Goal: Task Accomplishment & Management: Manage account settings

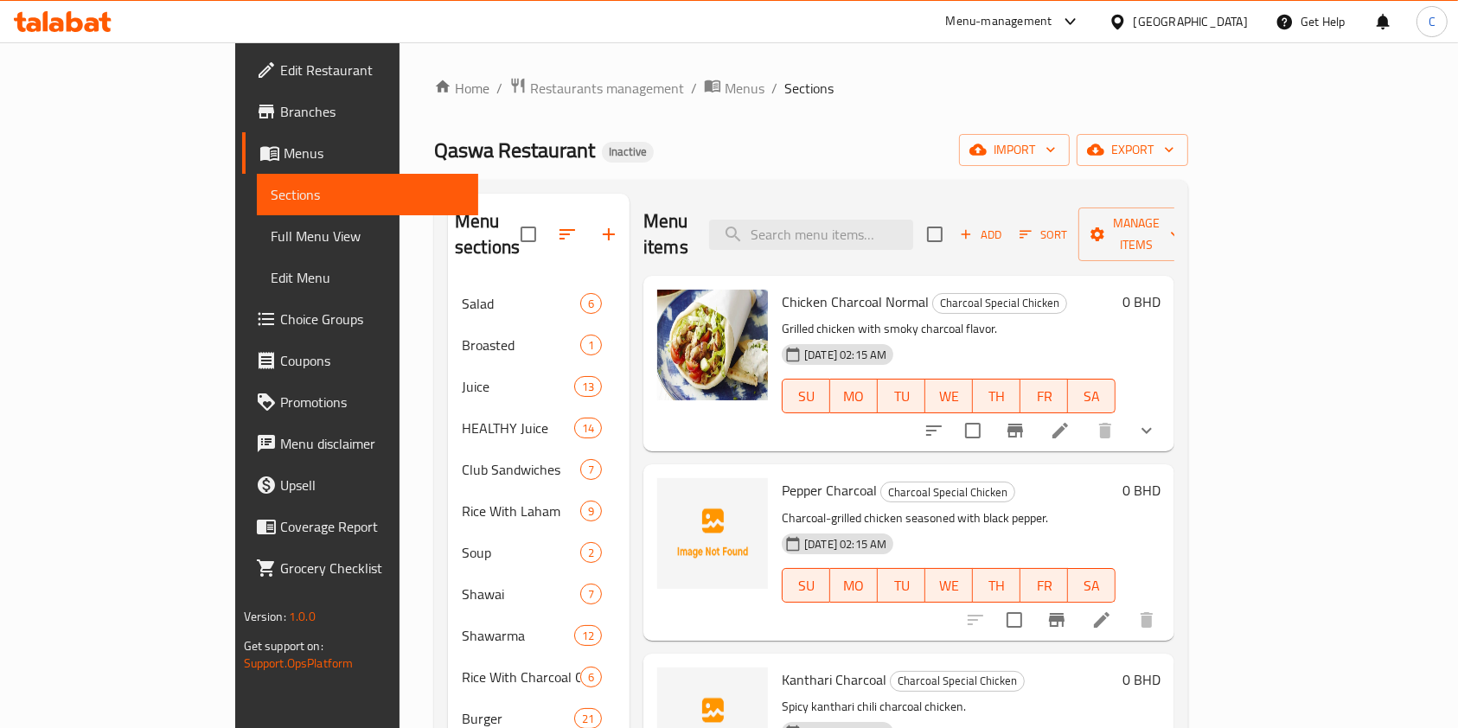
click at [977, 115] on div "Home / Restaurants management / Menus / Sections Qaswa Restaurant Inactive impo…" at bounding box center [811, 543] width 754 height 932
drag, startPoint x: 1140, startPoint y: 131, endPoint x: 1112, endPoint y: 134, distance: 27.8
click at [1129, 133] on div "Home / Restaurants management / Menus / Sections Qaswa Restaurant Inactive impo…" at bounding box center [811, 543] width 754 height 932
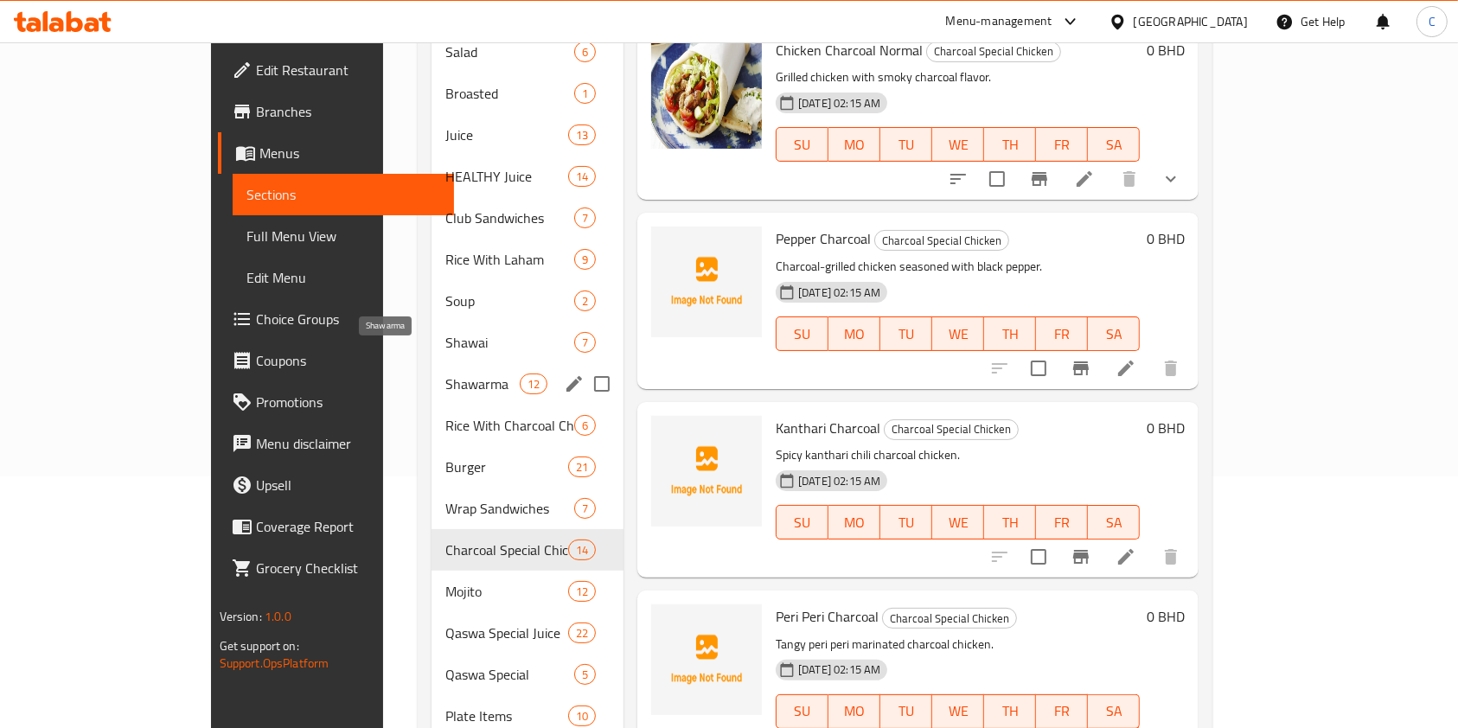
scroll to position [290, 0]
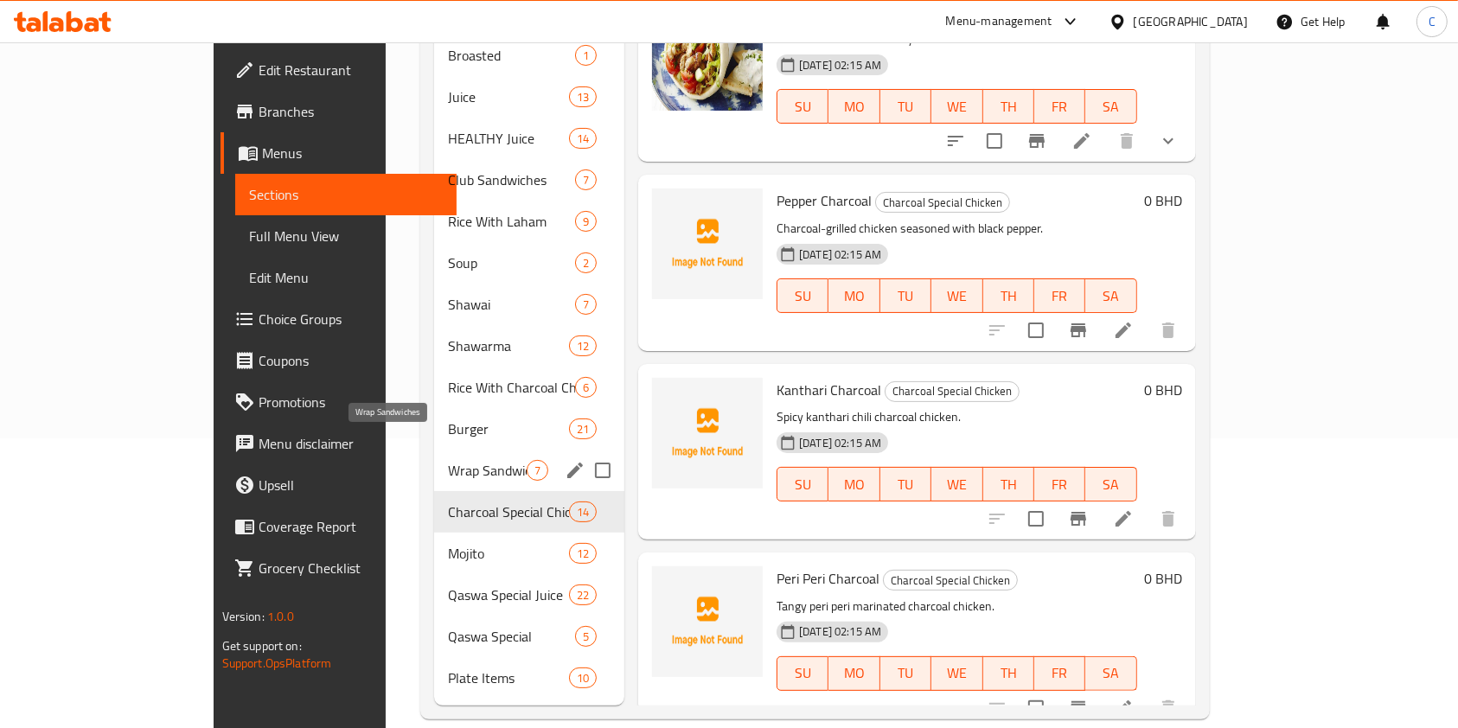
click at [448, 460] on span "Wrap Sandwiches" at bounding box center [487, 470] width 79 height 21
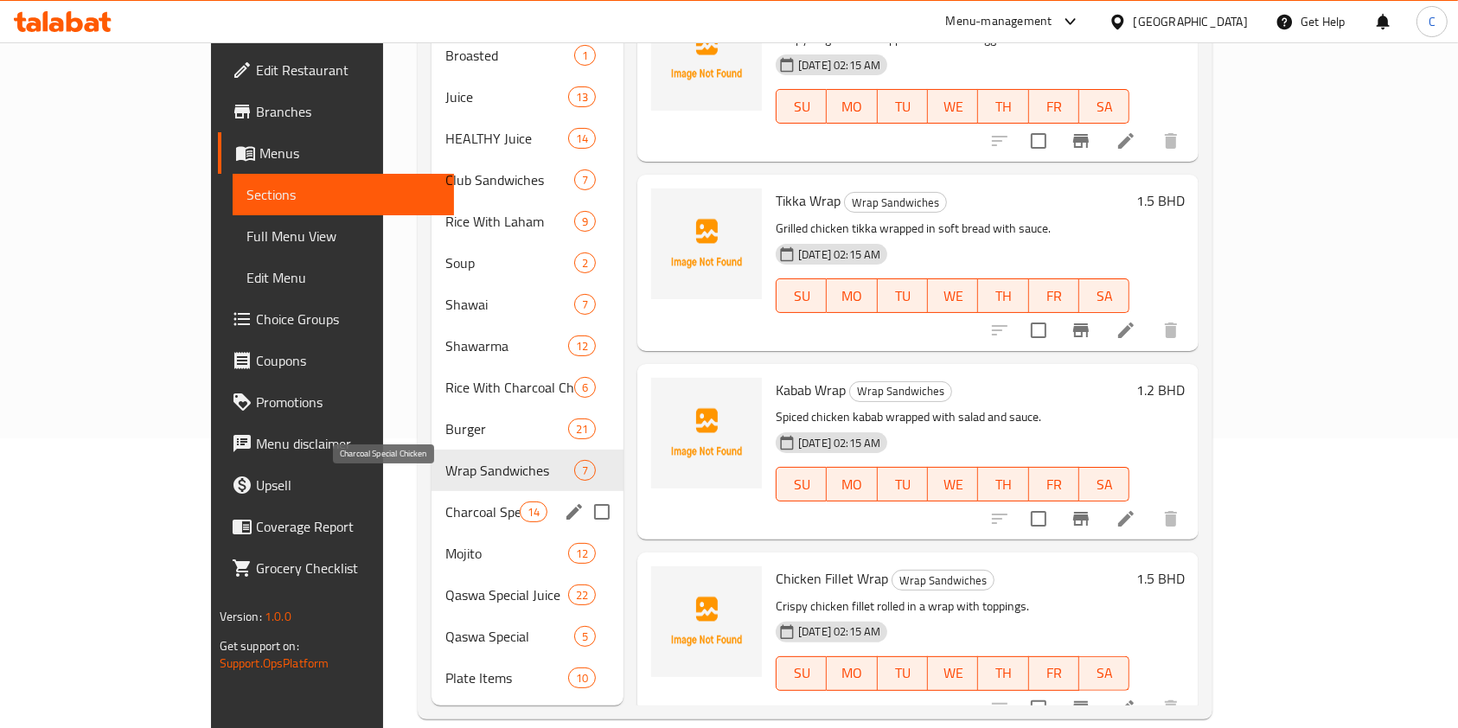
click at [445, 502] on span "Charcoal Special Chicken" at bounding box center [482, 512] width 74 height 21
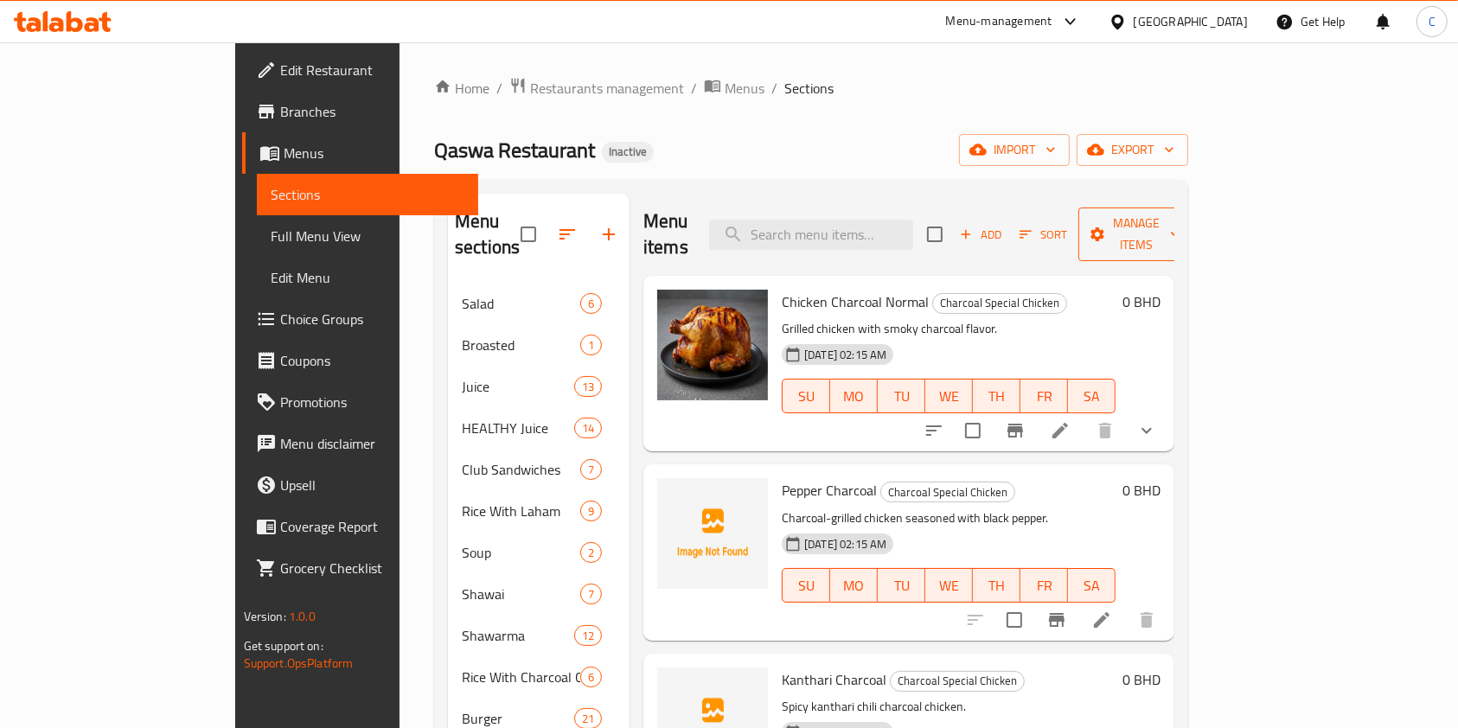
click at [1181, 227] on span "Manage items" at bounding box center [1136, 234] width 88 height 43
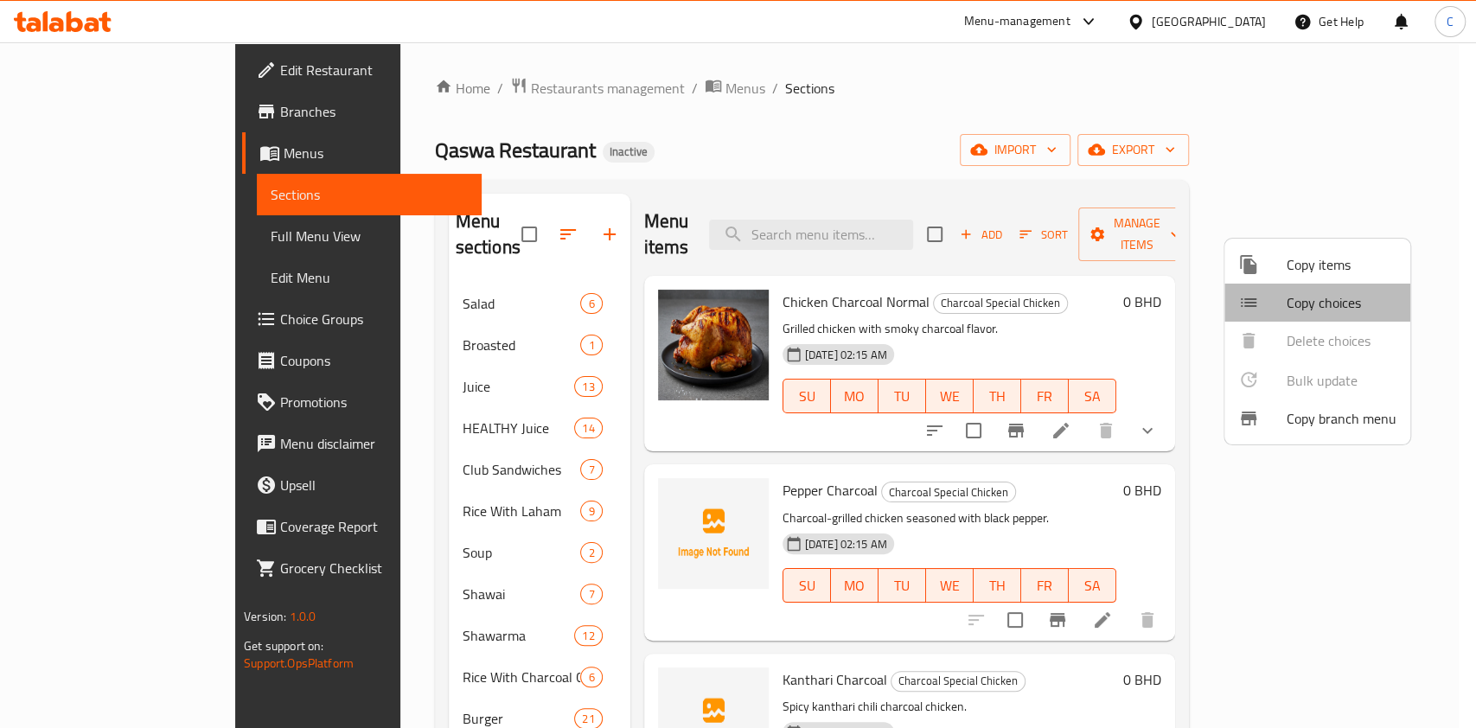
click at [1368, 297] on span "Copy choices" at bounding box center [1342, 302] width 110 height 21
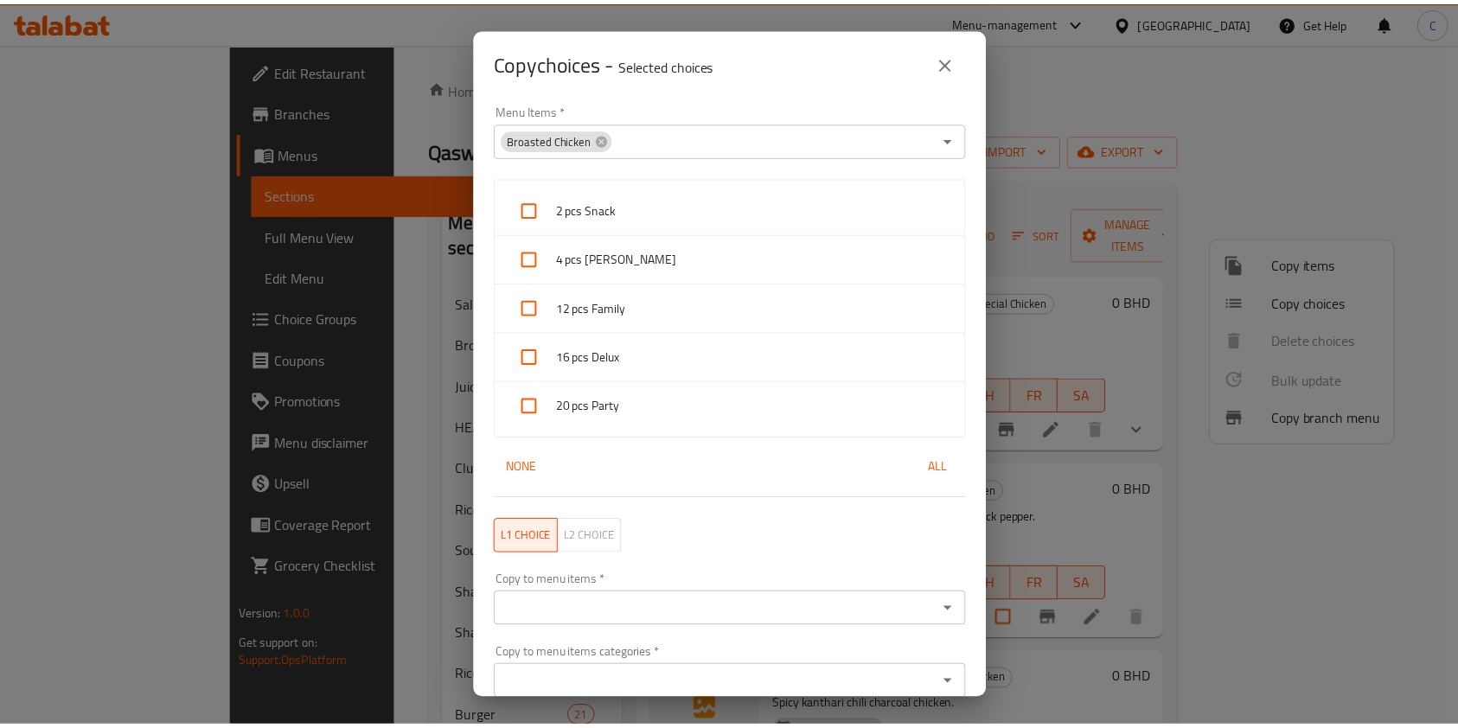
scroll to position [74, 0]
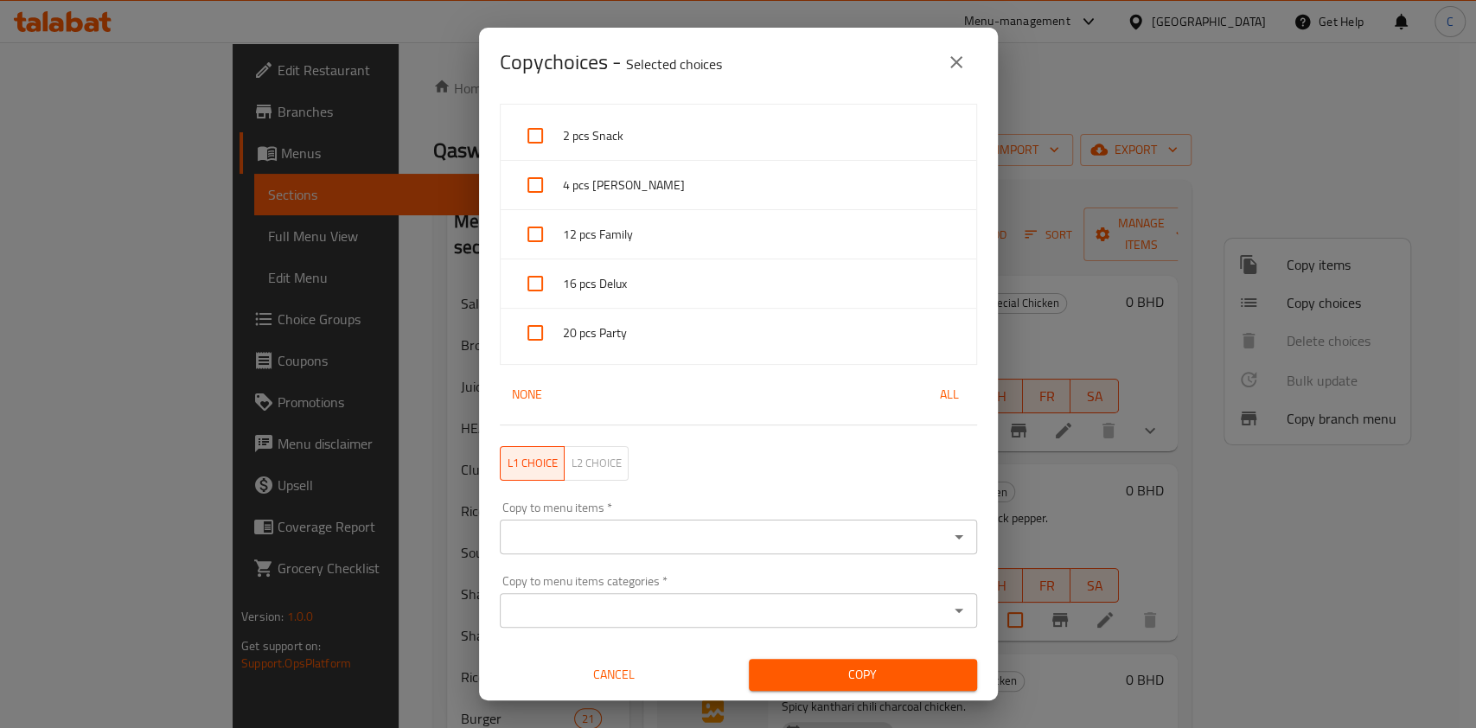
click at [952, 54] on icon "close" at bounding box center [956, 62] width 21 height 21
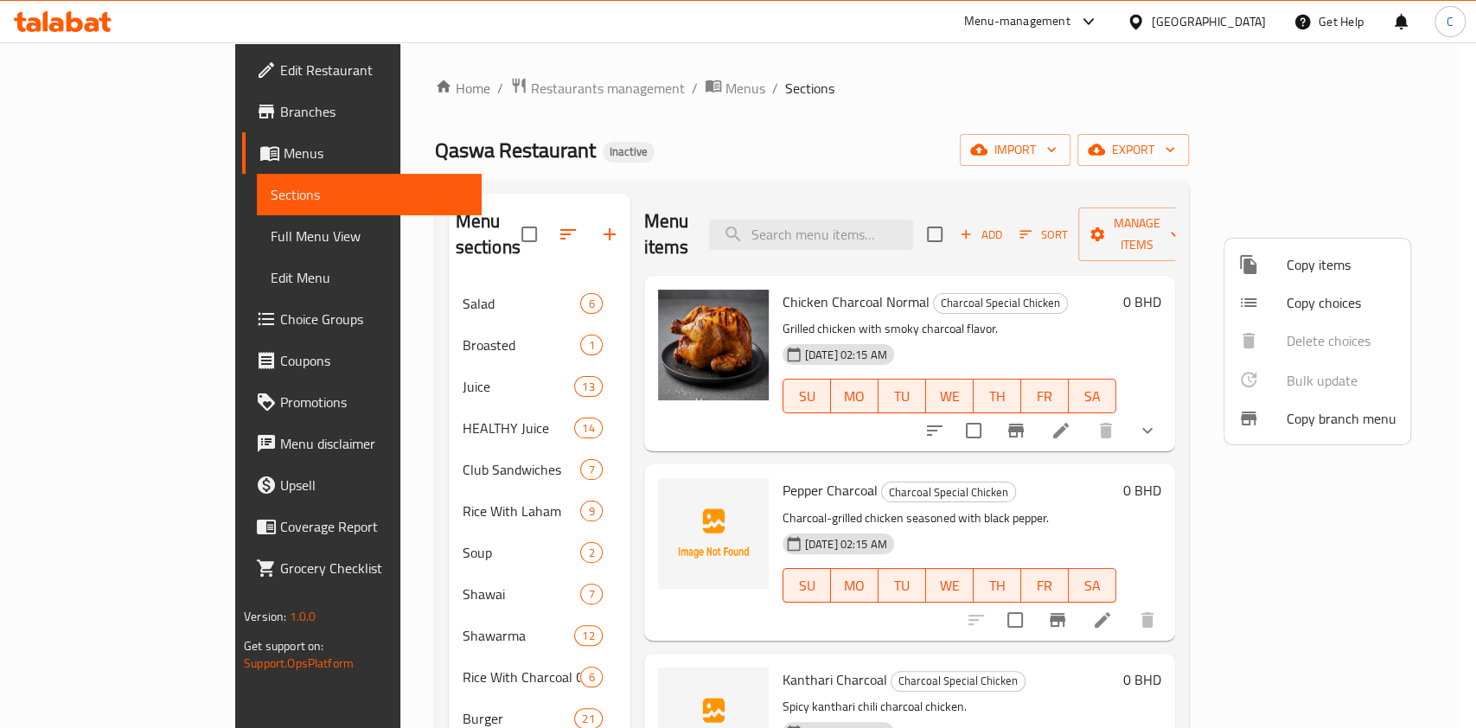
click at [1155, 493] on div at bounding box center [738, 364] width 1476 height 728
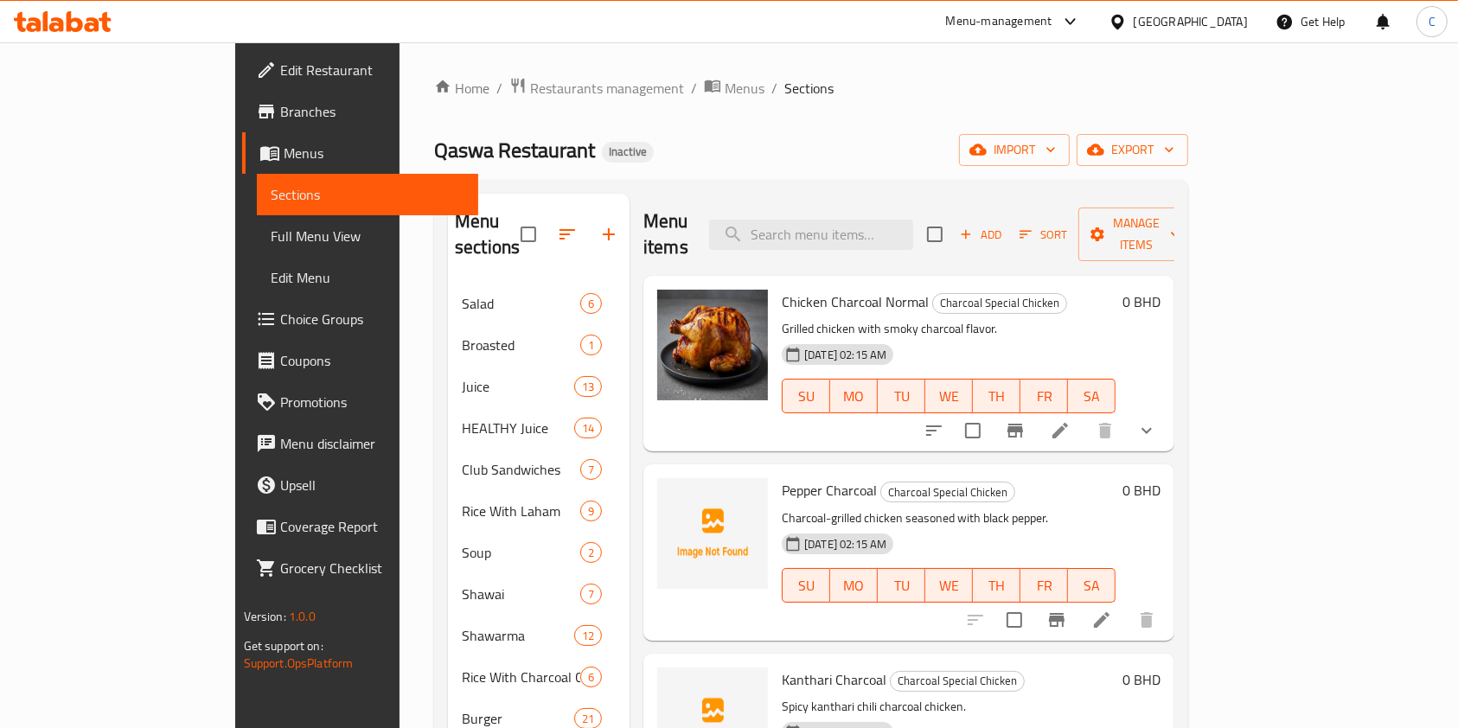
click at [1126, 605] on li at bounding box center [1102, 620] width 48 height 31
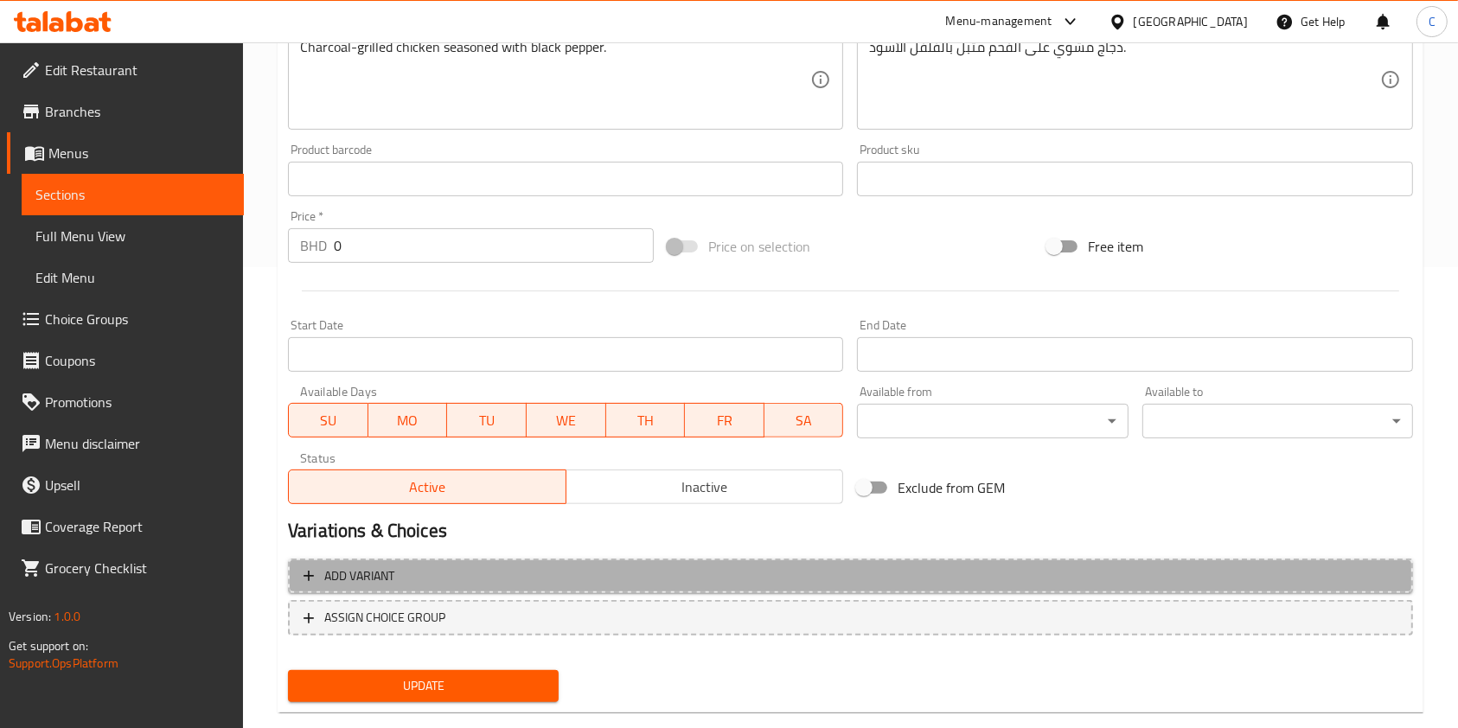
click at [644, 569] on span "Add variant" at bounding box center [851, 577] width 1094 height 22
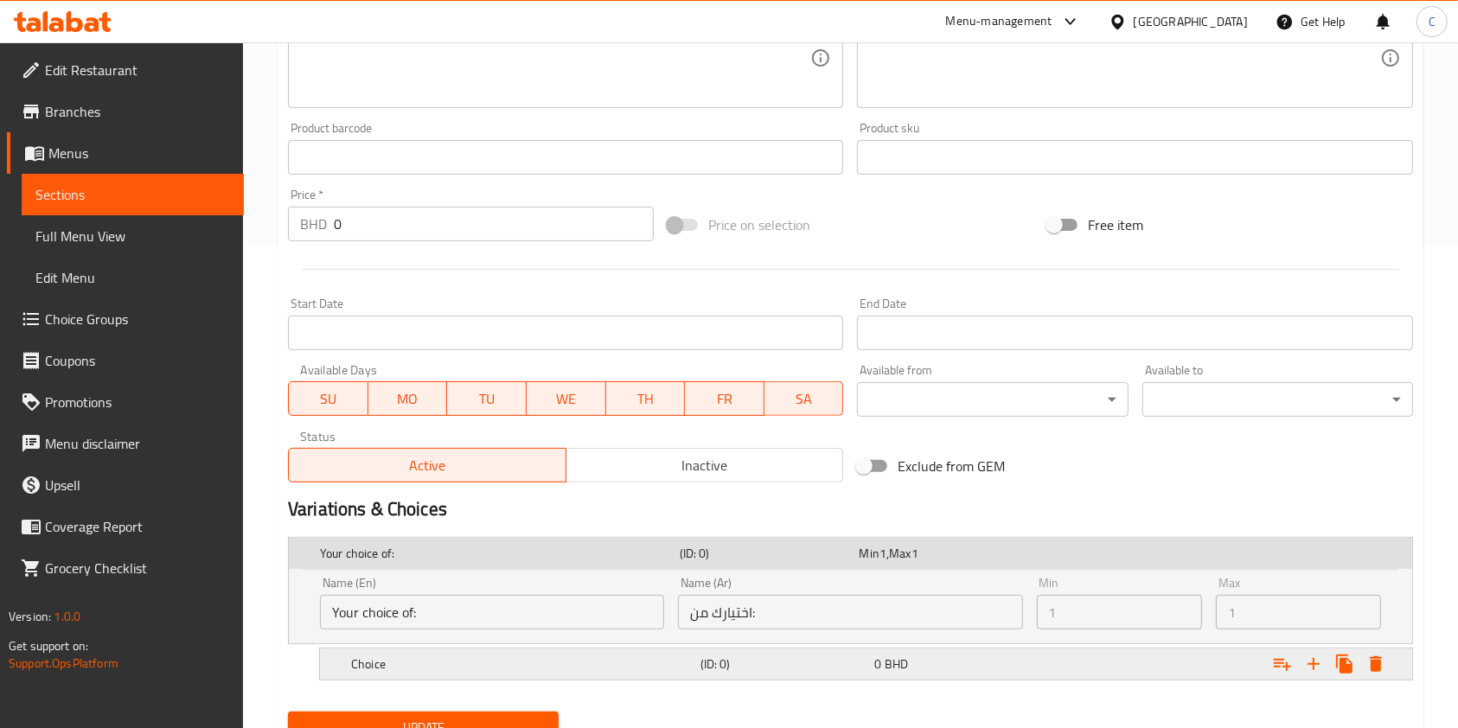
scroll to position [557, 0]
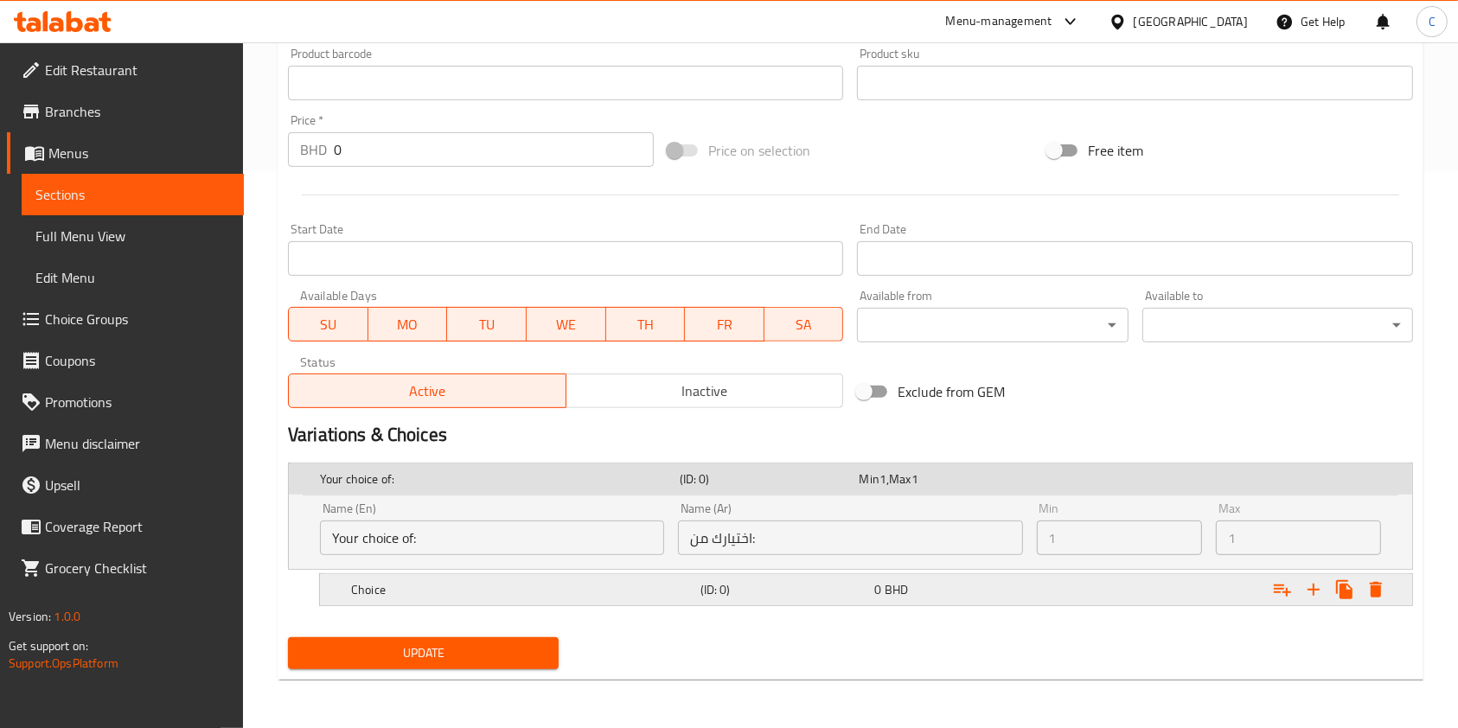
click at [637, 578] on div "Choice" at bounding box center [522, 590] width 349 height 24
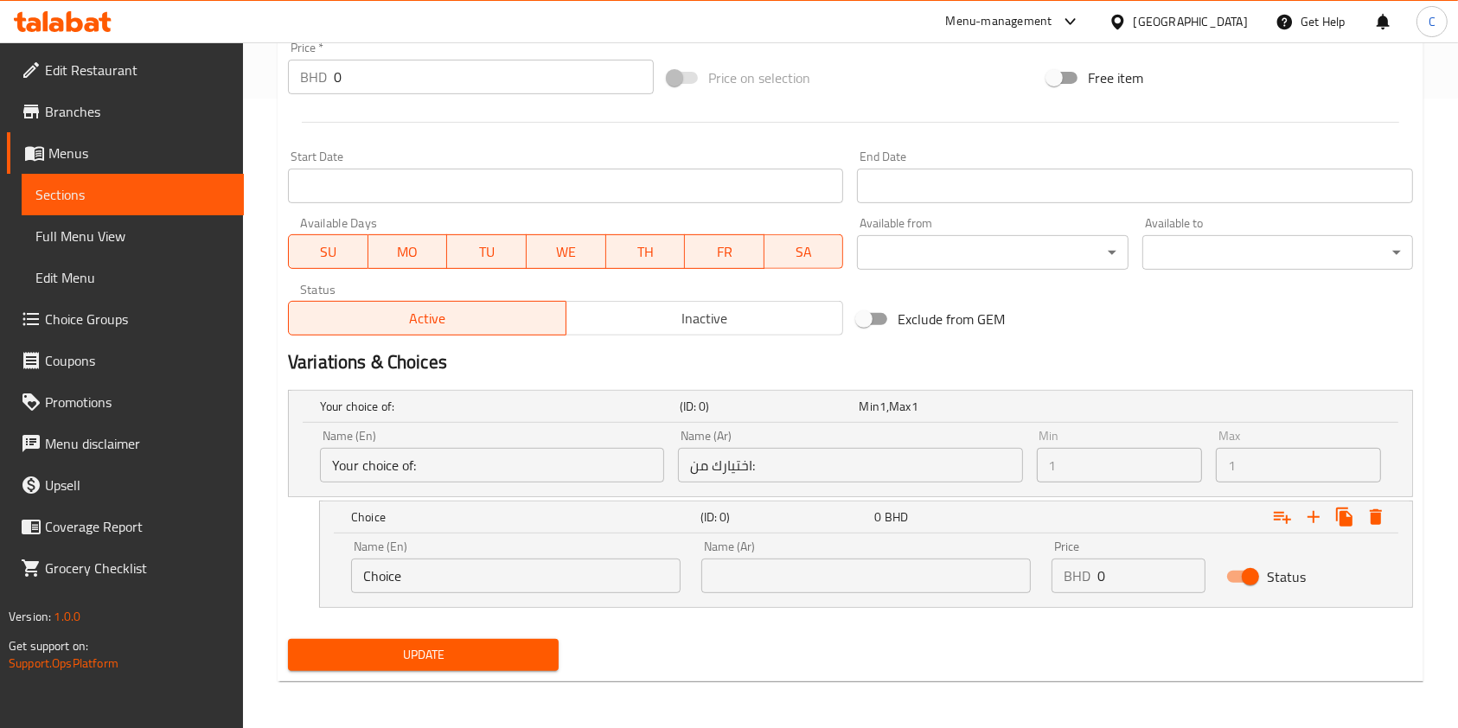
scroll to position [631, 0]
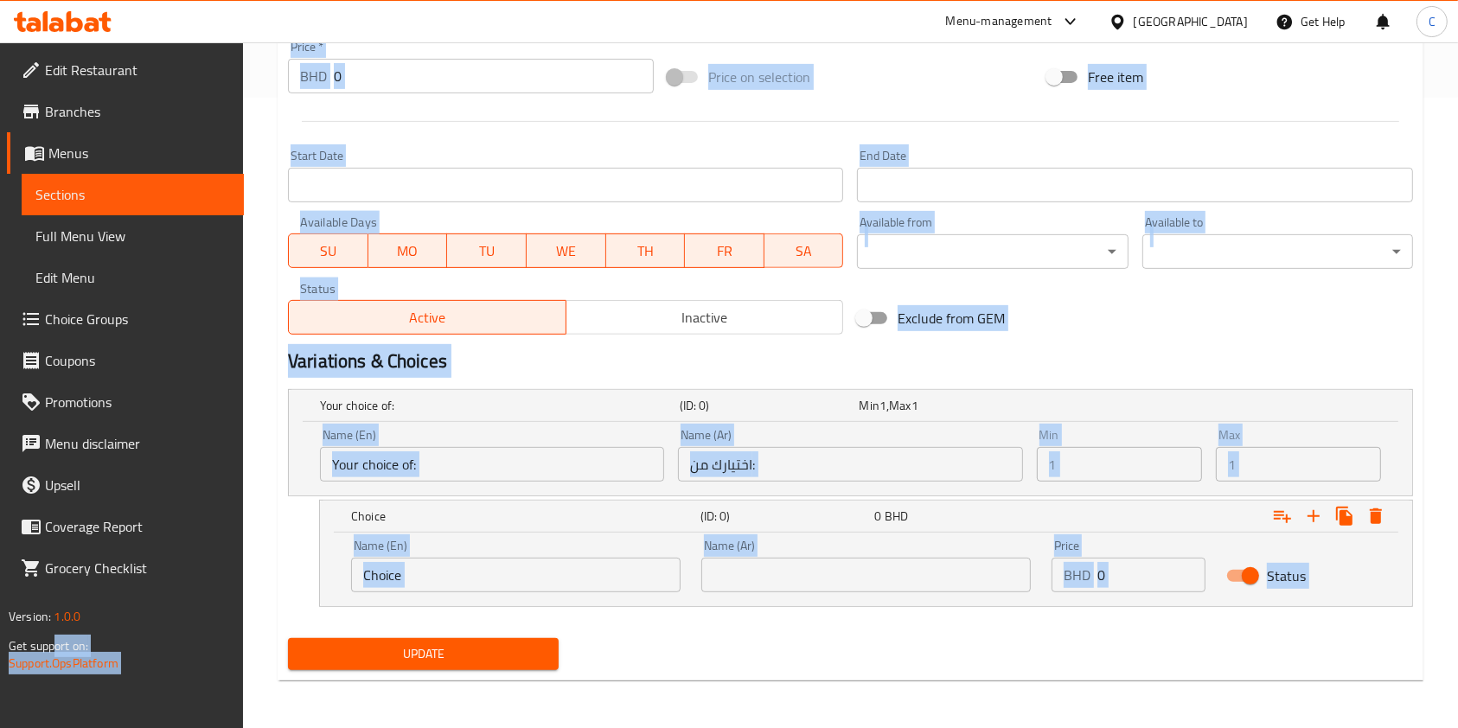
drag, startPoint x: 526, startPoint y: 618, endPoint x: 0, endPoint y: 639, distance: 526.3
click at [0, 639] on div "Edit Restaurant Branches Menus Sections Full Menu View Edit Menu Choice Groups …" at bounding box center [729, 70] width 1458 height 1317
drag, startPoint x: 543, startPoint y: 536, endPoint x: 548, endPoint y: 548, distance: 12.4
click at [543, 535] on div "Name (En) Choice Name (En)" at bounding box center [516, 566] width 350 height 74
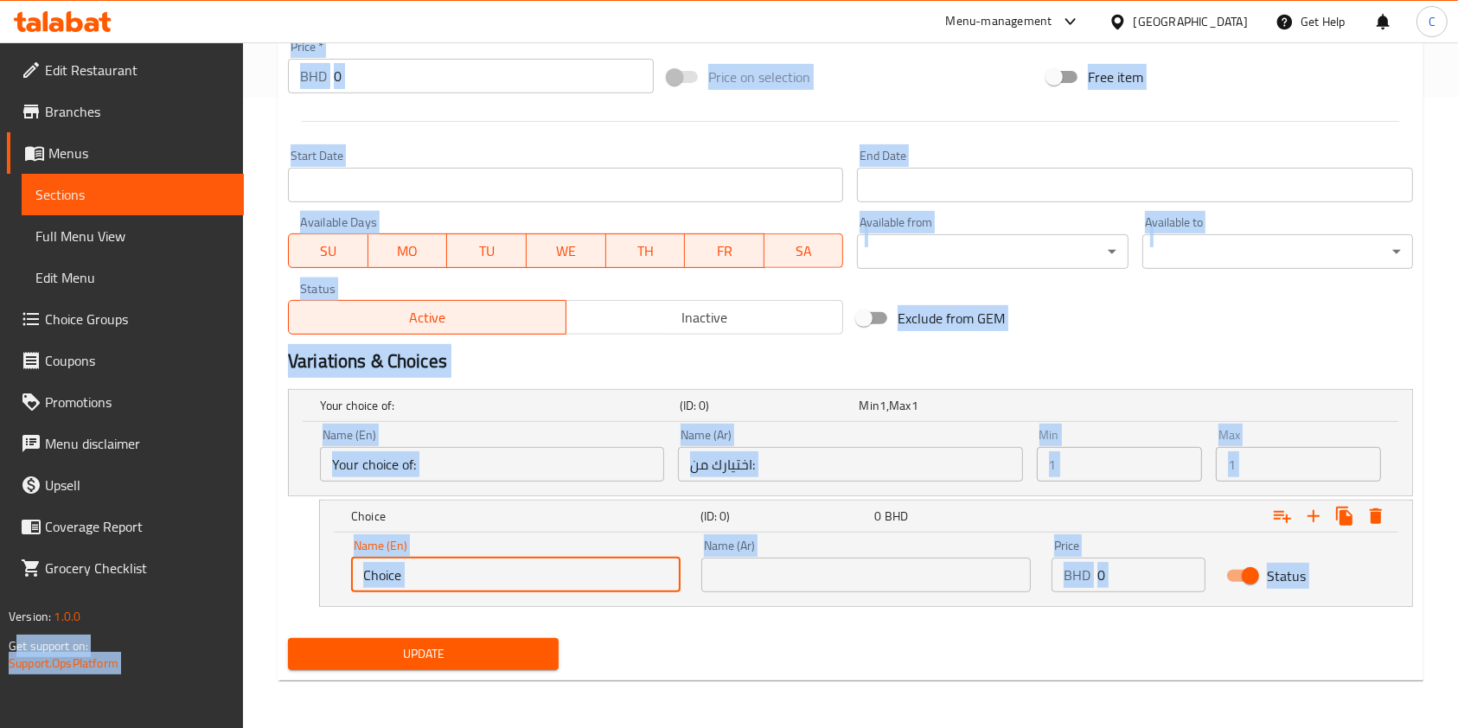
click at [553, 560] on input "Choice" at bounding box center [516, 575] width 330 height 35
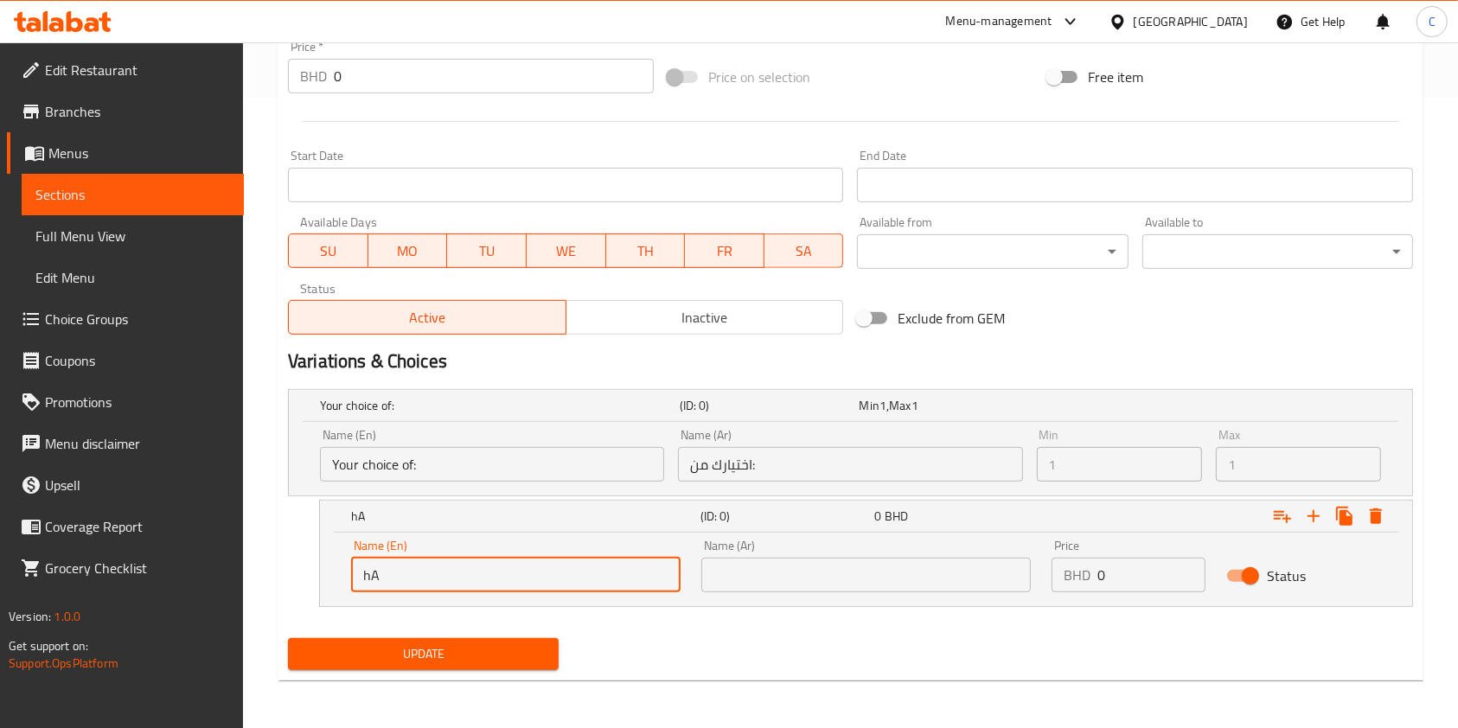
type input "h"
type input "Half"
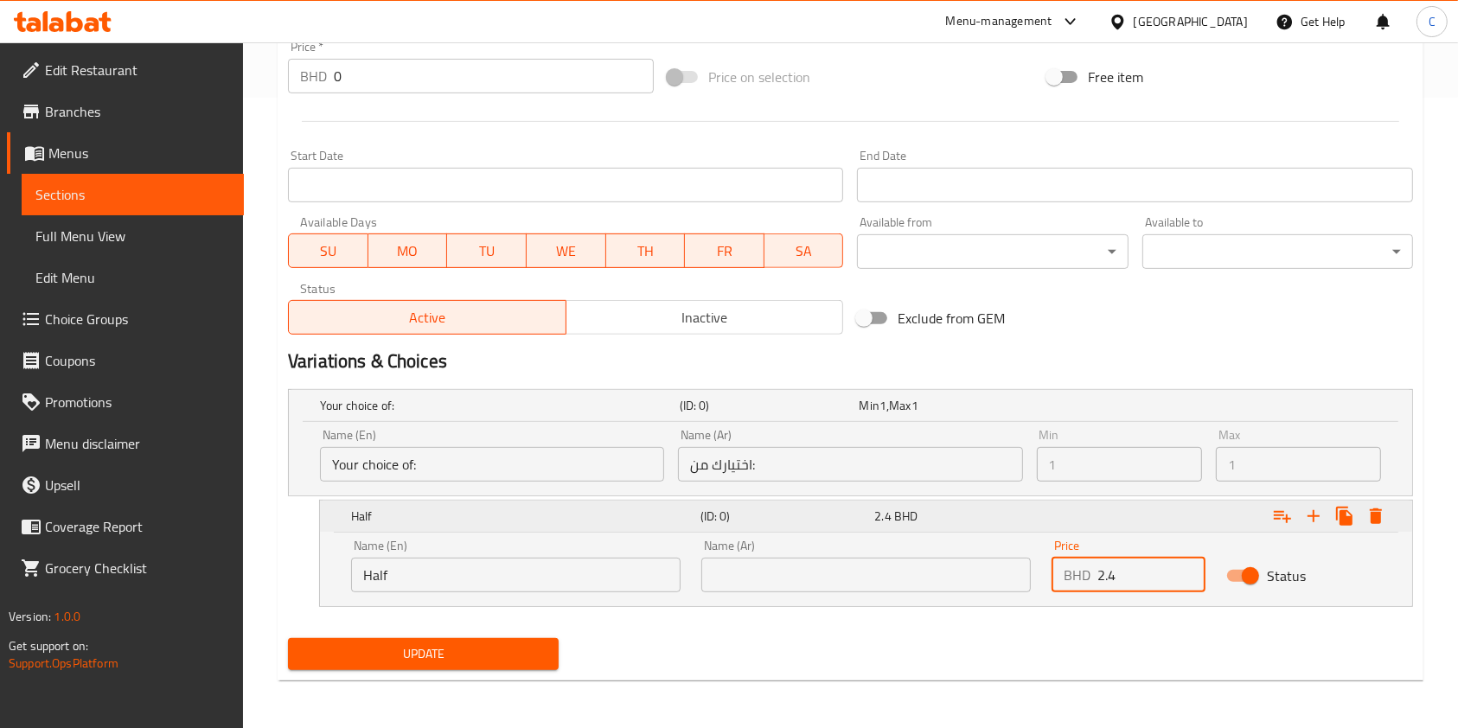
type input "2.4"
click at [1309, 529] on button "Expand" at bounding box center [1313, 516] width 31 height 31
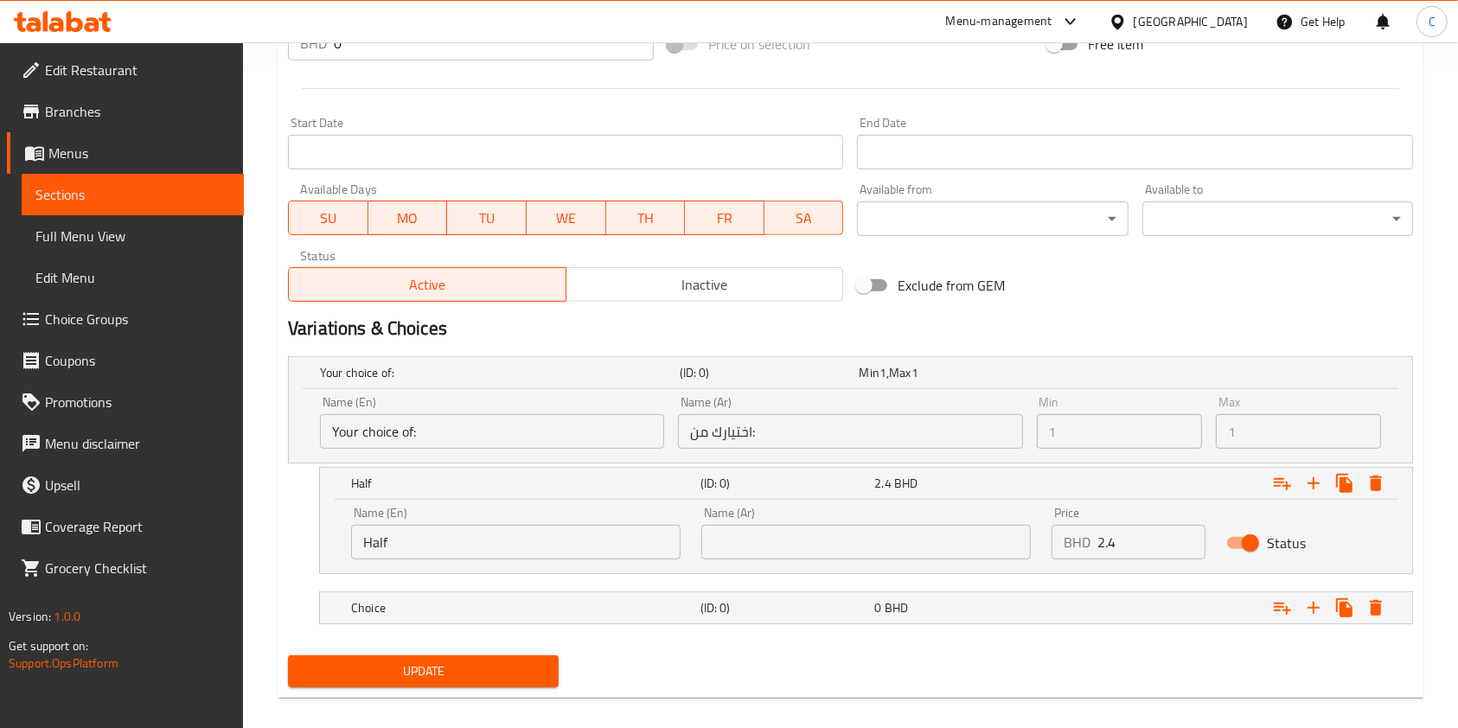
scroll to position [681, 0]
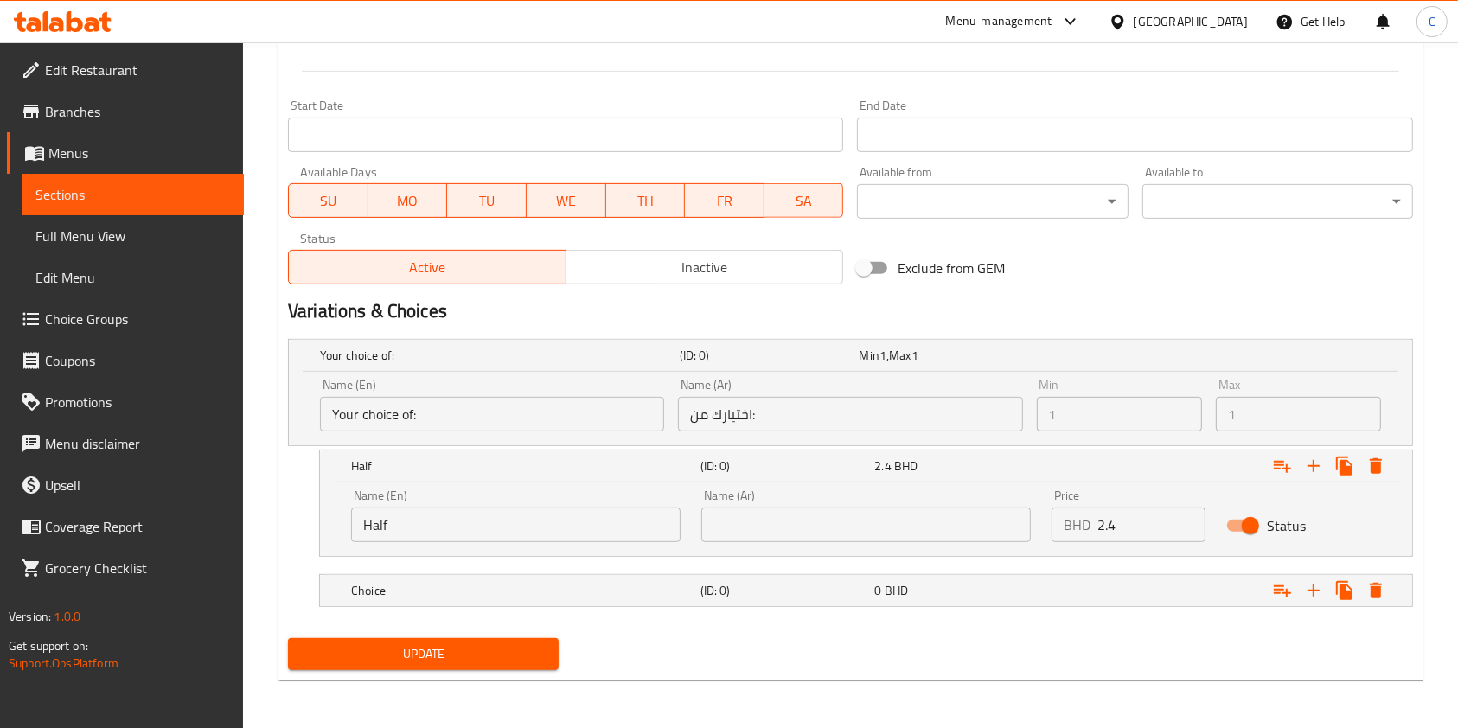
click at [736, 616] on nav at bounding box center [850, 618] width 1125 height 14
click at [580, 584] on h5 "Choice" at bounding box center [522, 590] width 343 height 17
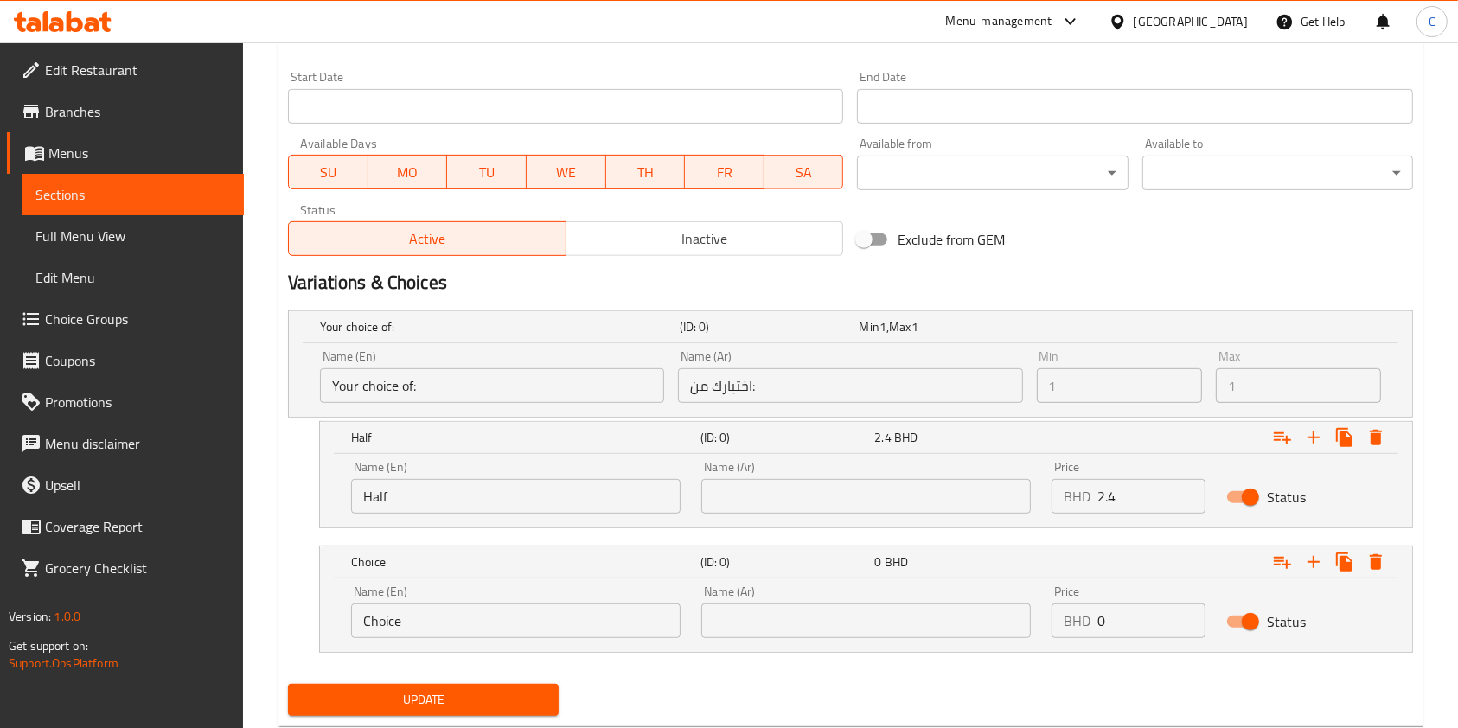
scroll to position [745, 0]
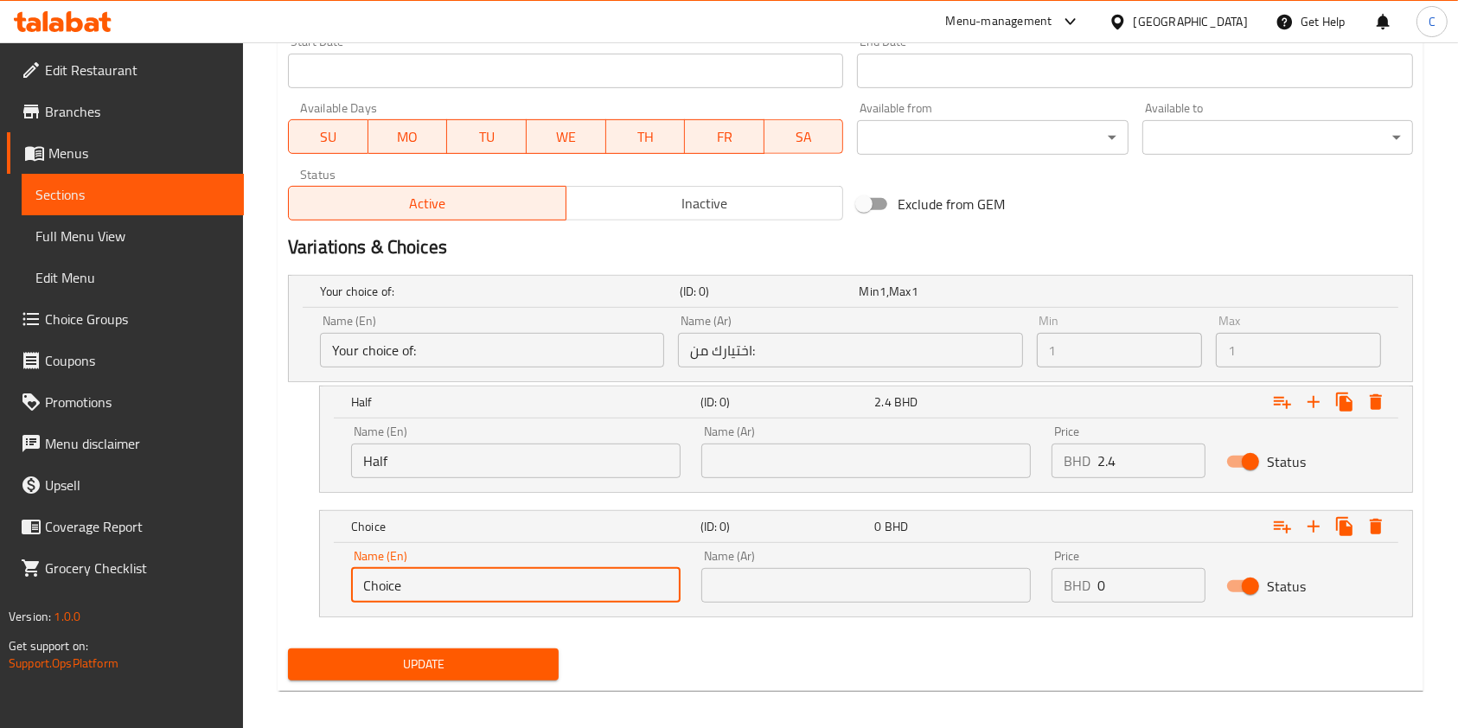
drag, startPoint x: 499, startPoint y: 586, endPoint x: 183, endPoint y: 585, distance: 315.7
click at [224, 590] on div "Edit Restaurant Branches Menus Sections Full Menu View Edit Menu Choice Groups …" at bounding box center [729, 19] width 1458 height 1442
type input "Full"
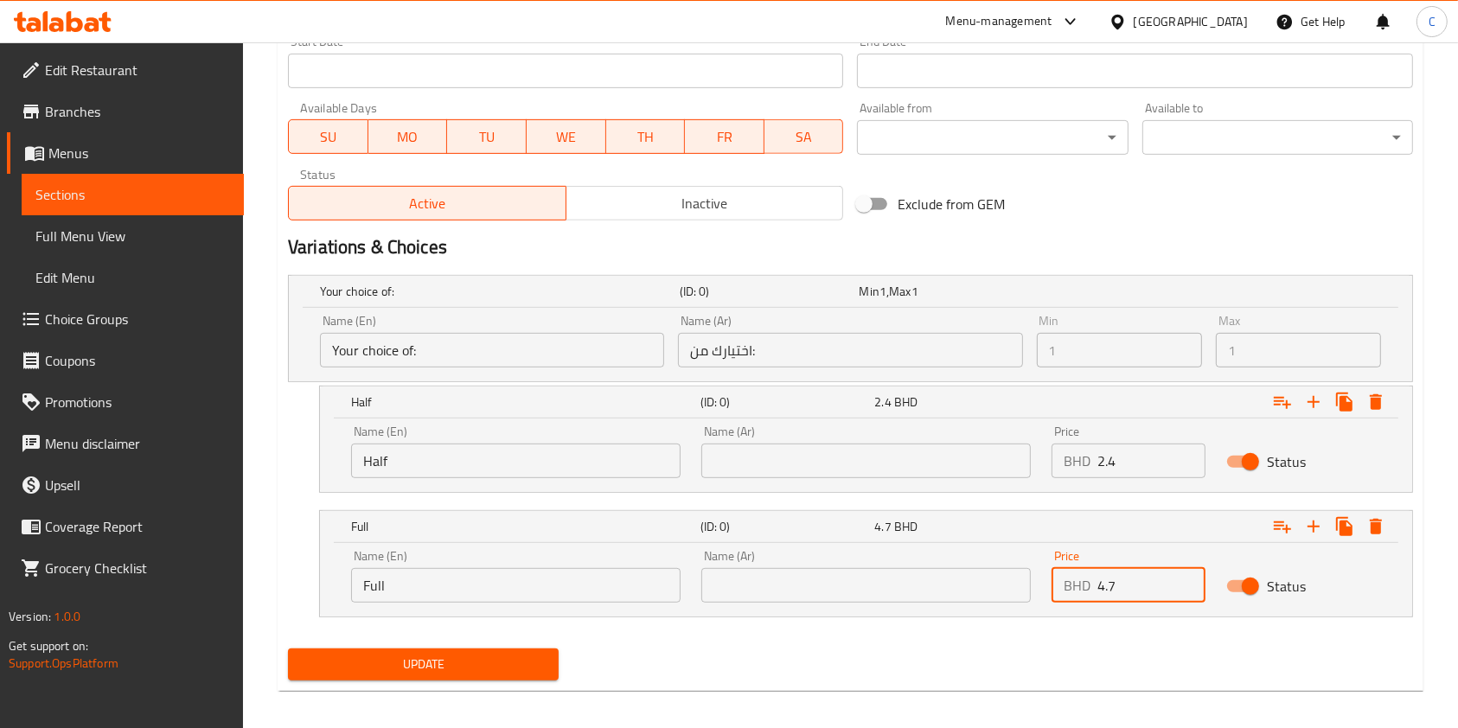
type input "4.7"
click at [684, 662] on div "Update" at bounding box center [850, 665] width 1139 height 46
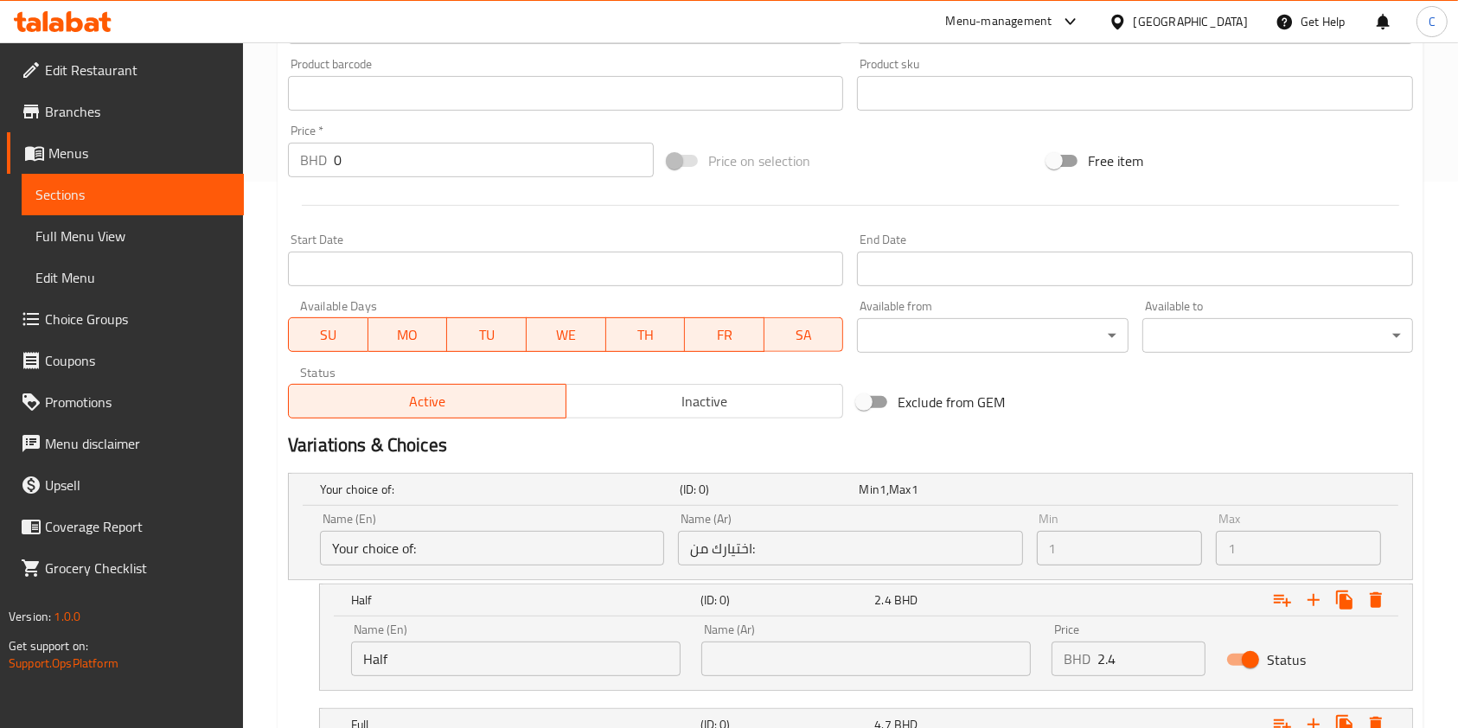
scroll to position [755, 0]
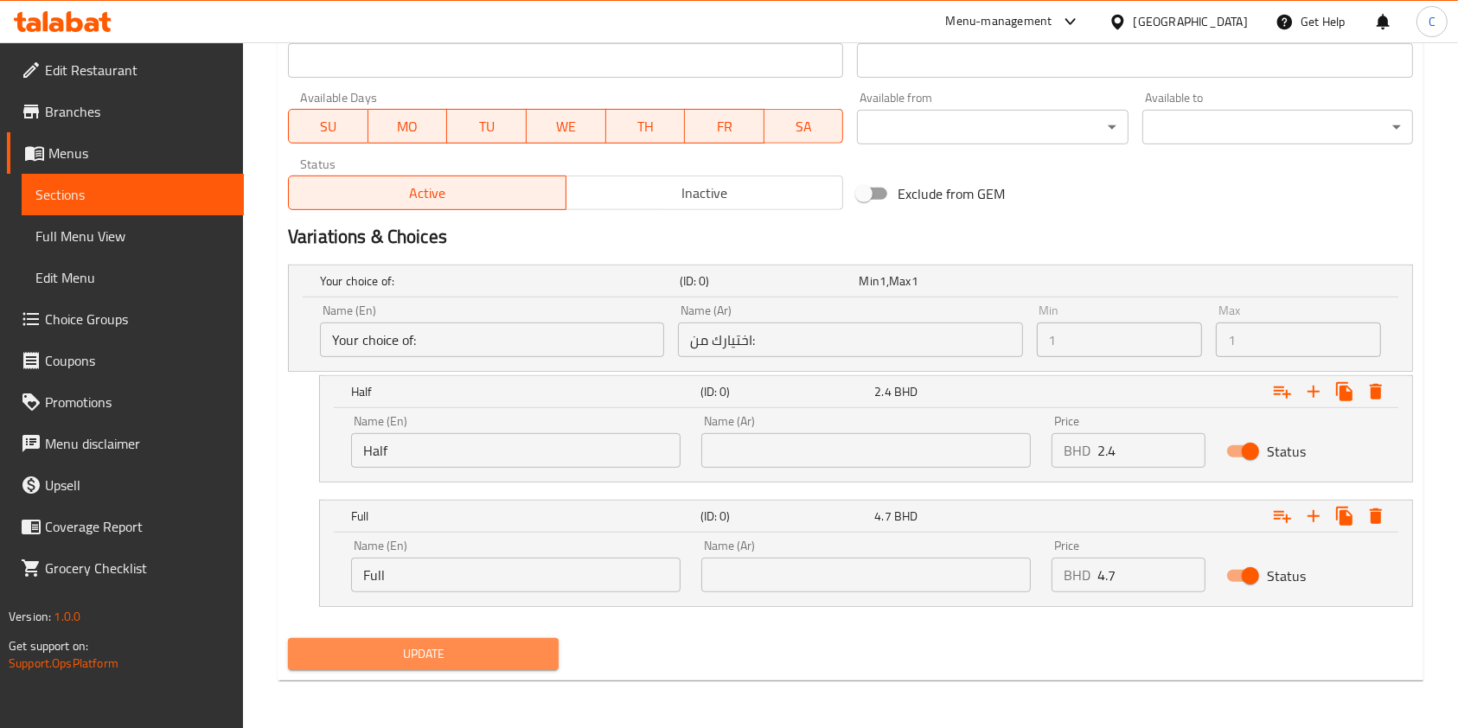
click at [440, 646] on span "Update" at bounding box center [423, 655] width 243 height 22
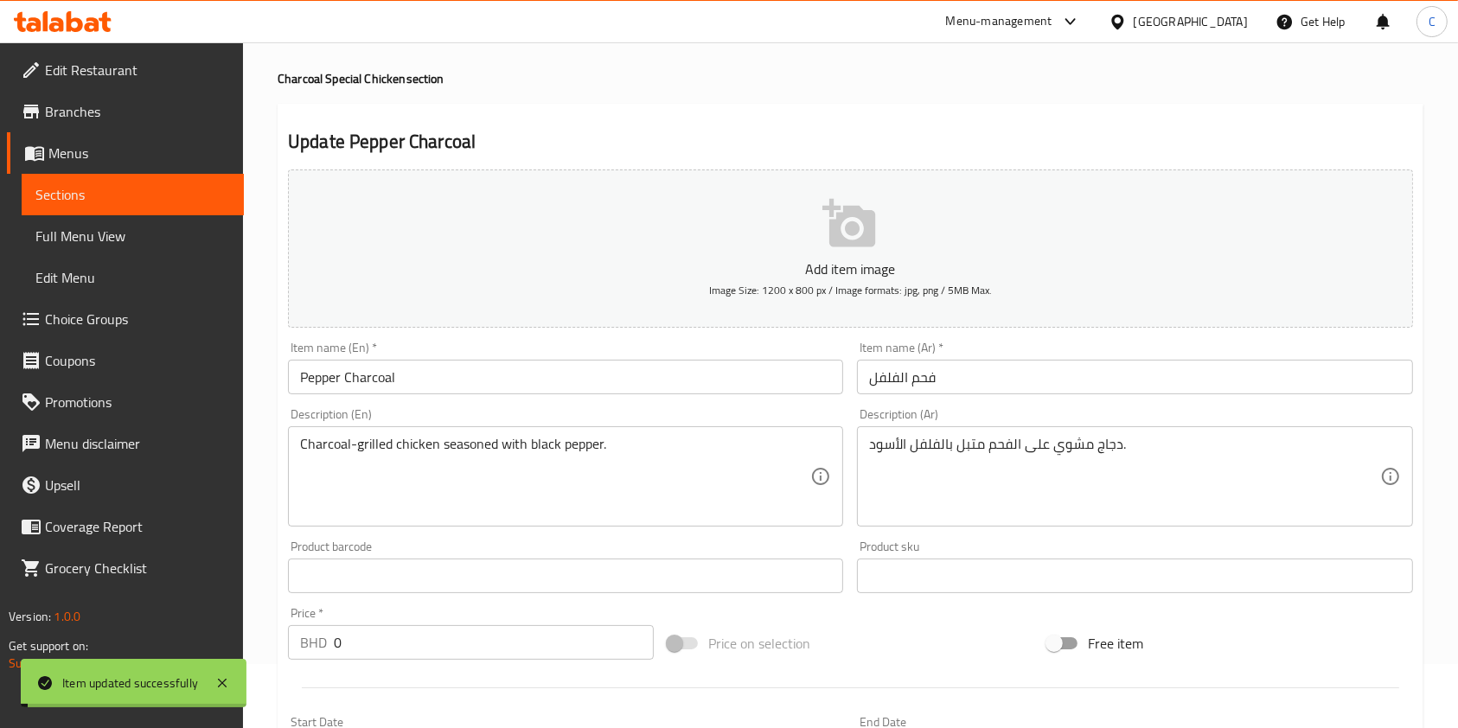
scroll to position [0, 0]
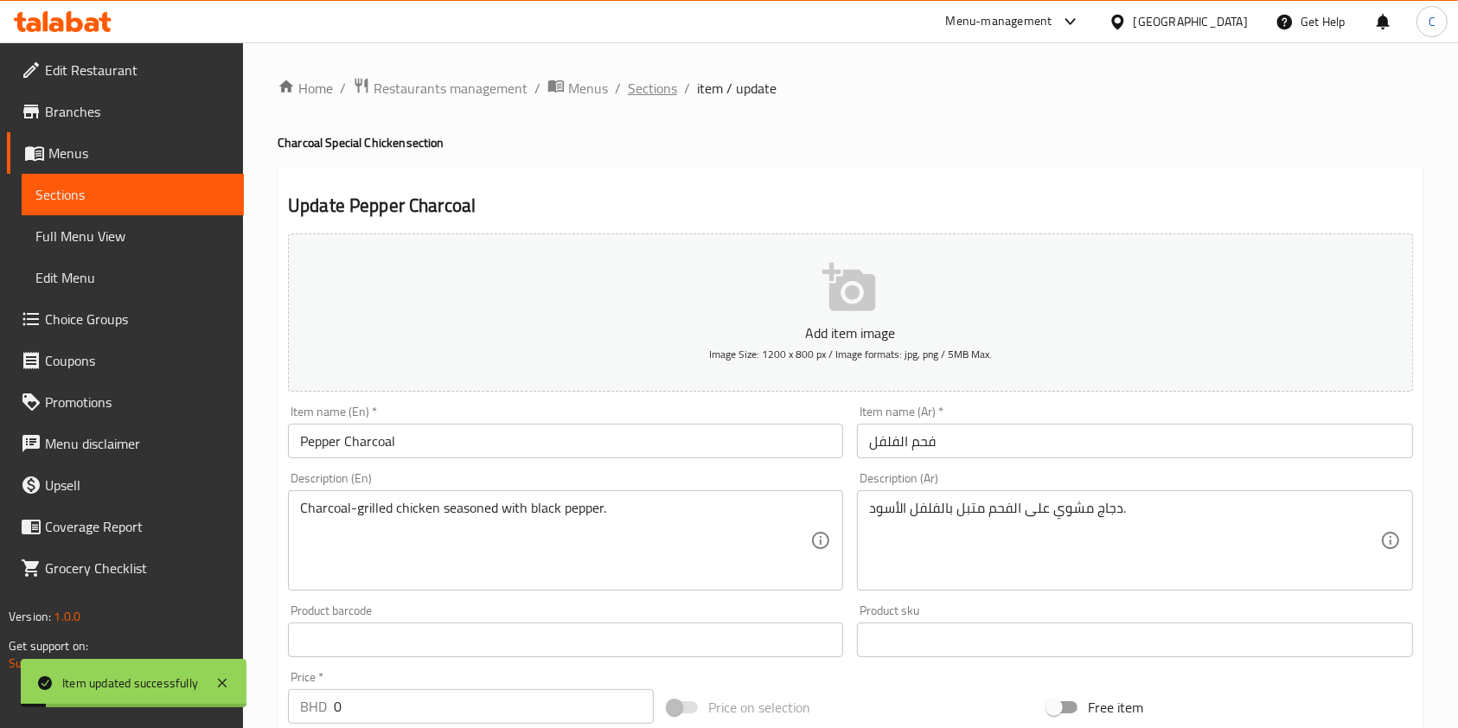
click at [664, 87] on span "Sections" at bounding box center [652, 88] width 49 height 21
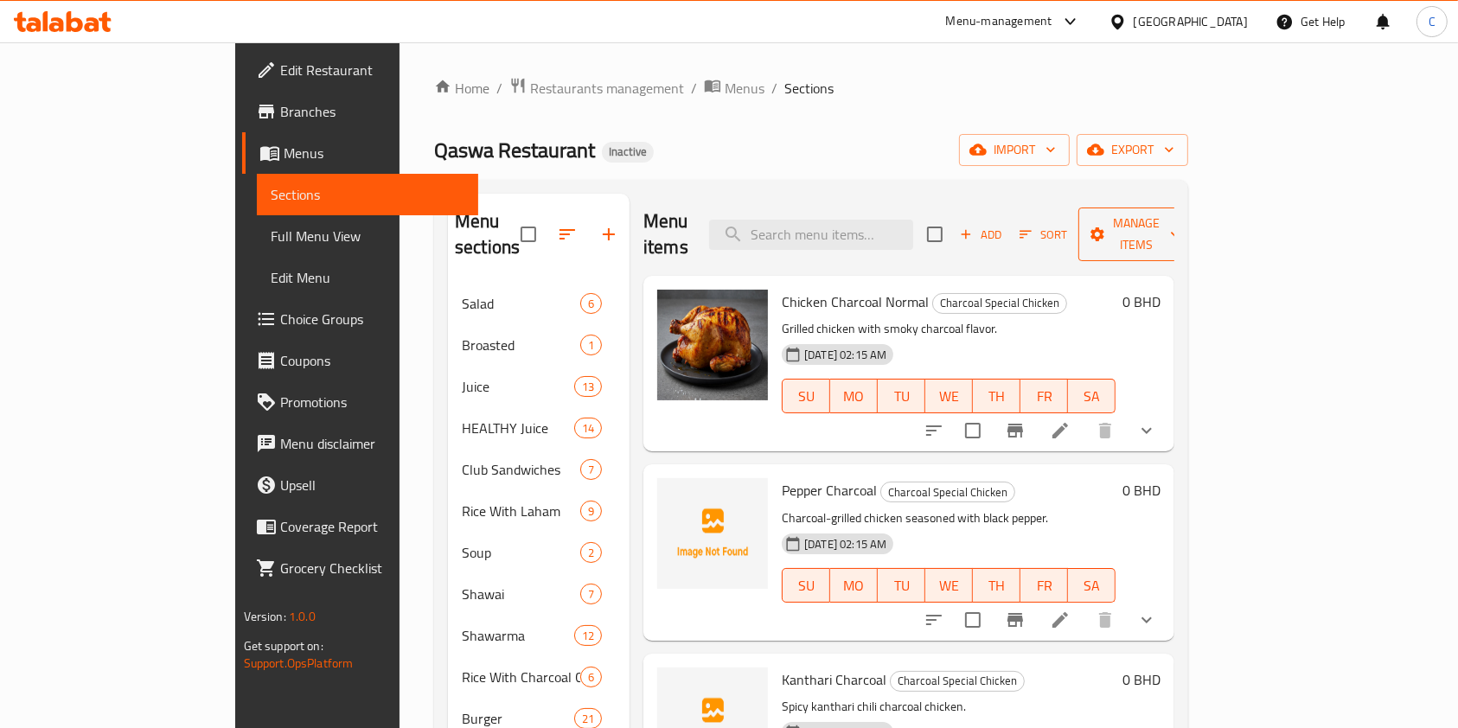
click at [1181, 221] on span "Manage items" at bounding box center [1136, 234] width 88 height 43
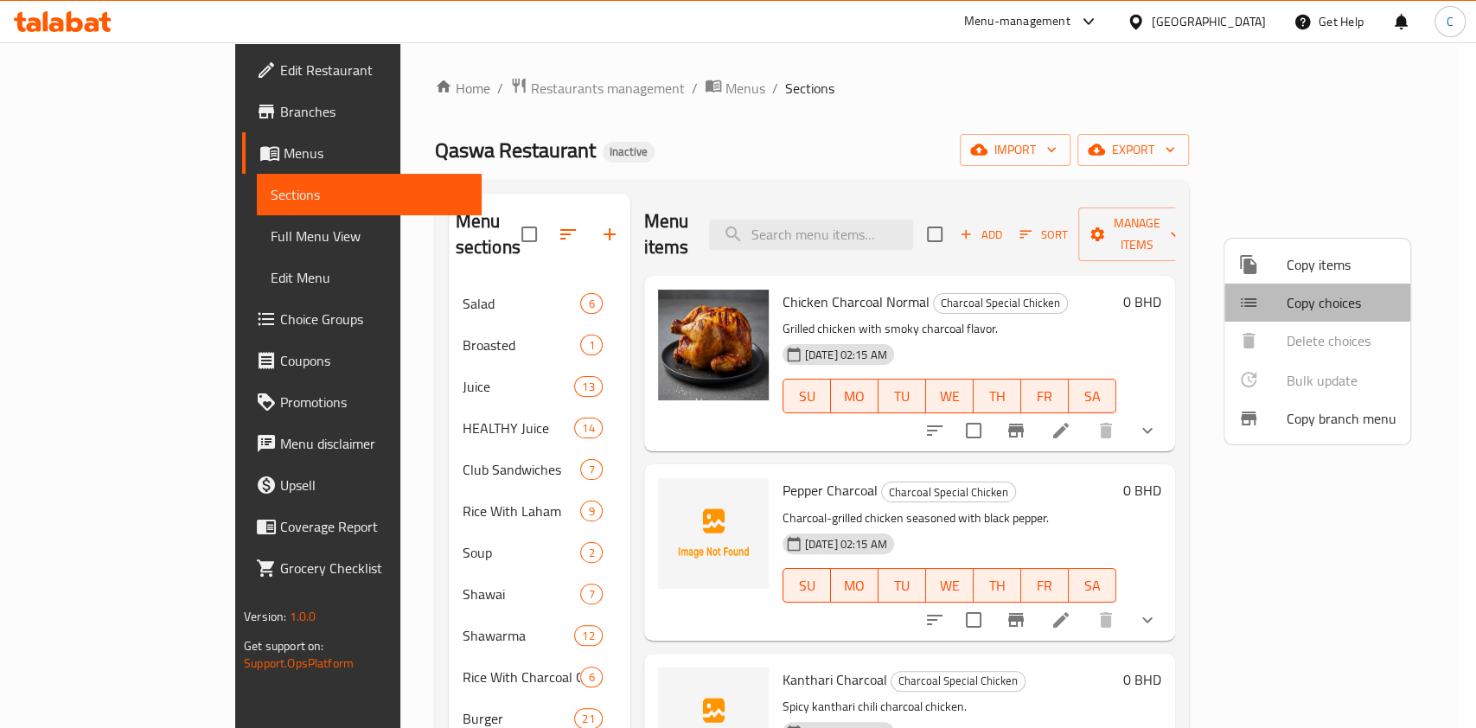
click at [1287, 292] on span "Copy choices" at bounding box center [1342, 302] width 110 height 21
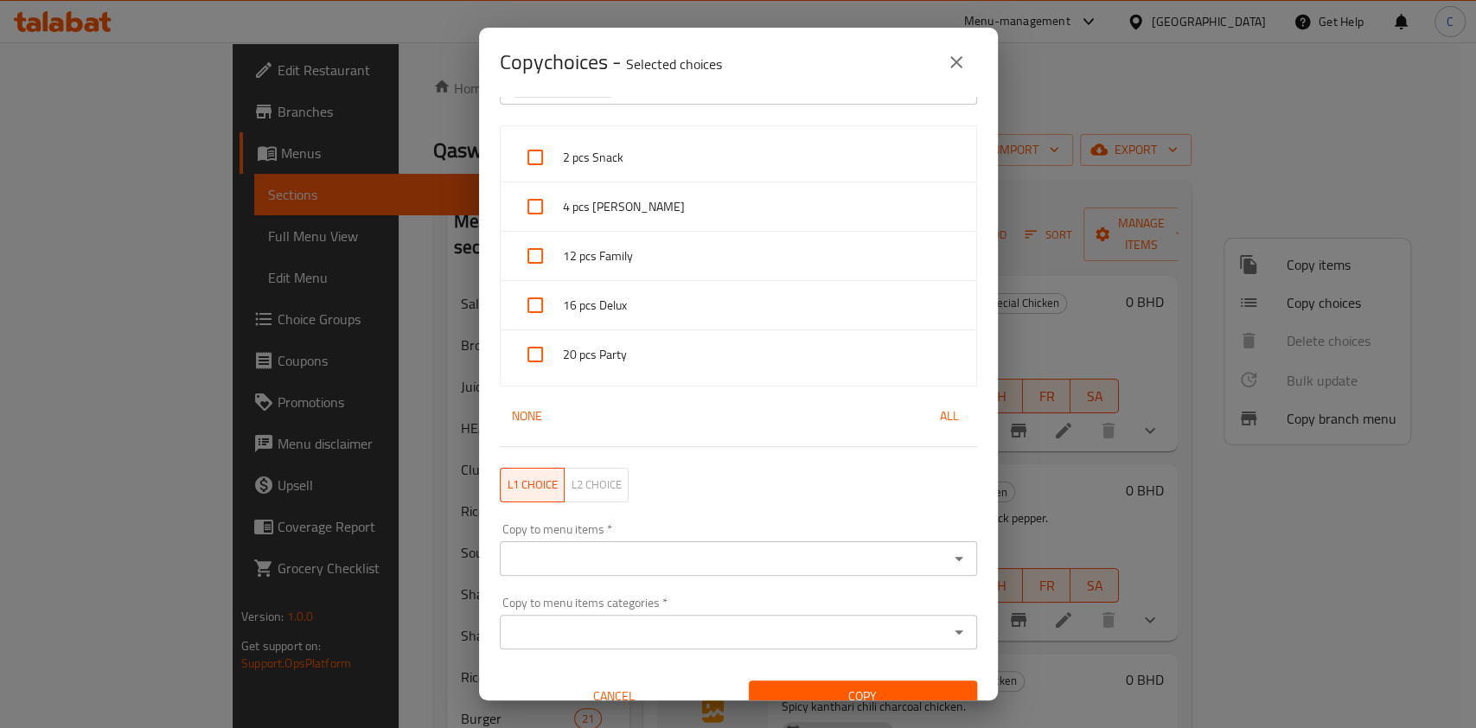
scroll to position [74, 0]
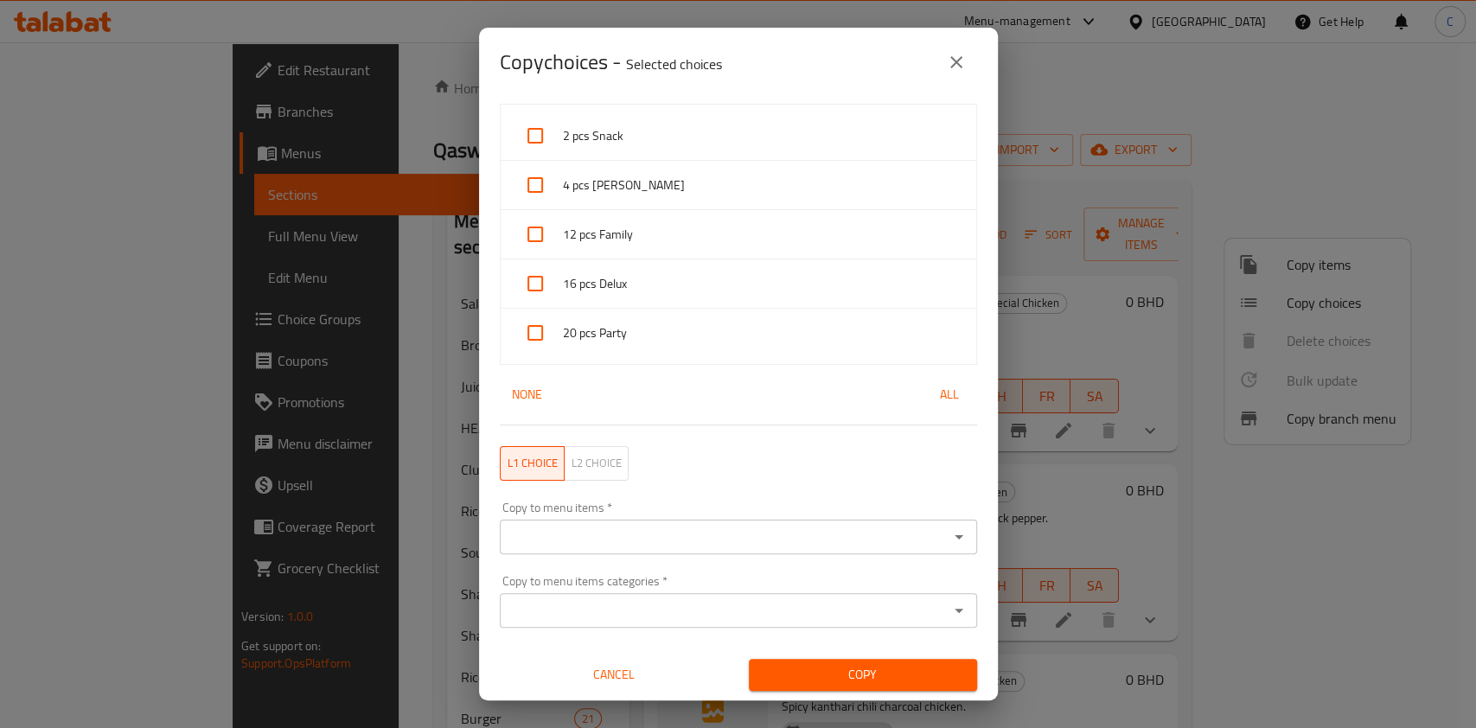
click at [757, 471] on div "L1 choice L2 choice" at bounding box center [739, 463] width 498 height 55
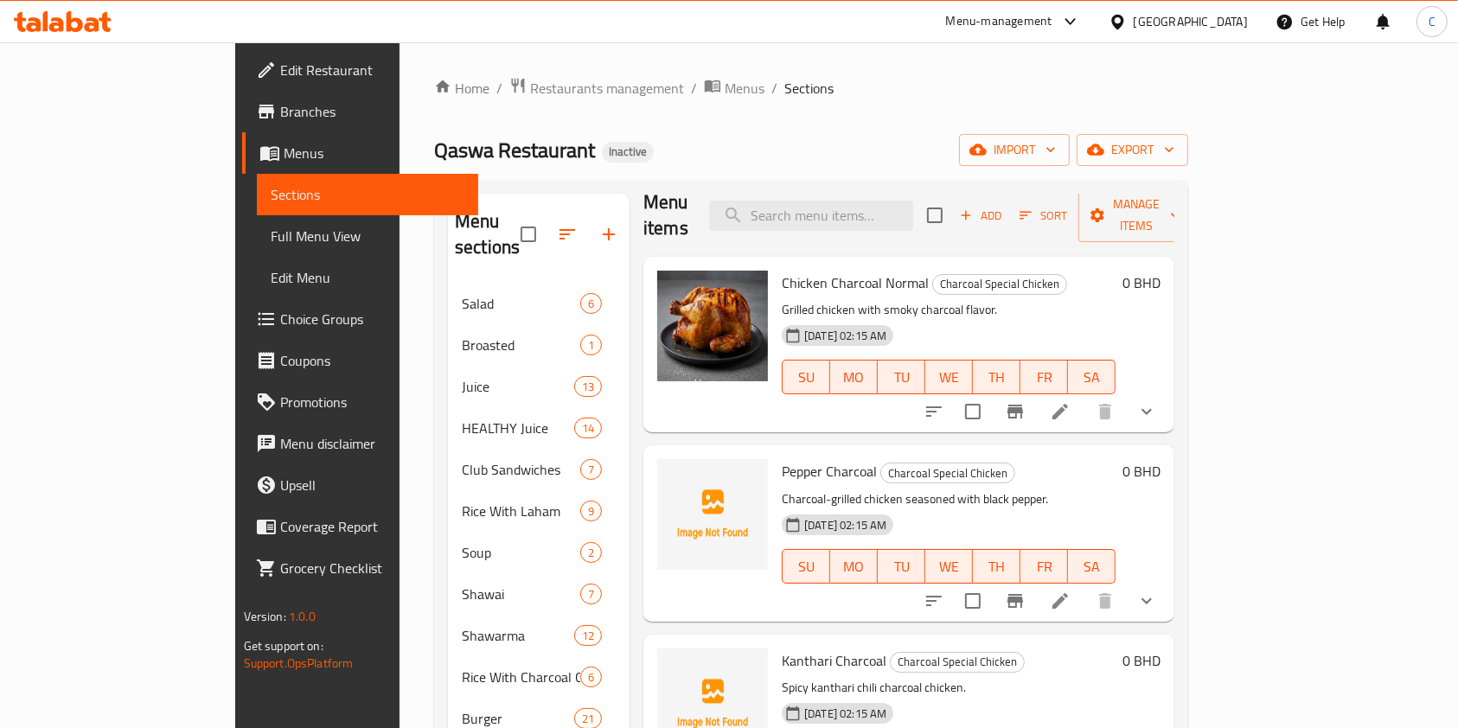
scroll to position [0, 0]
